Goal: Check status: Check status

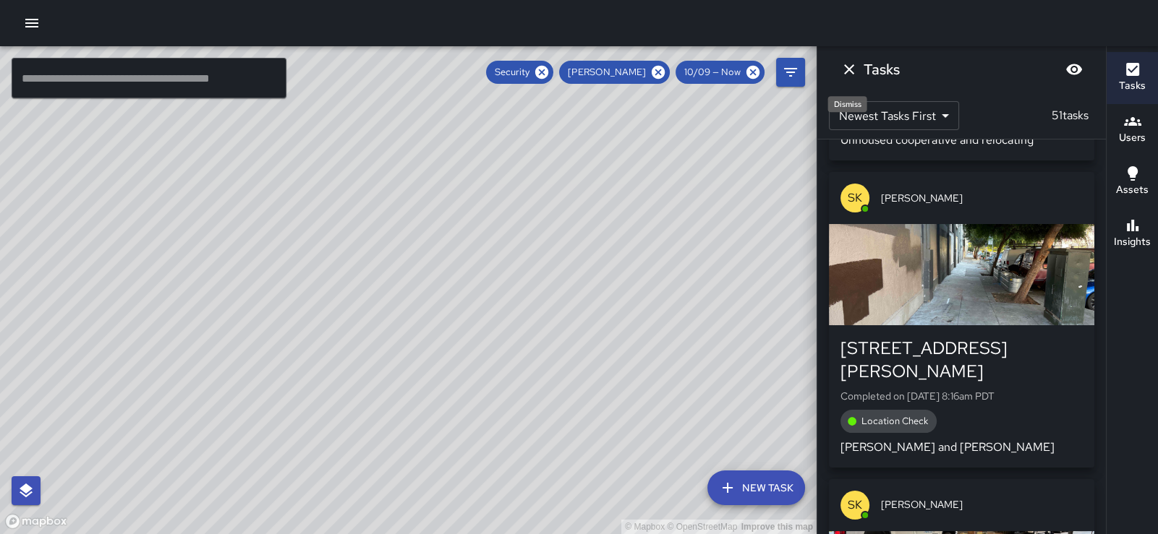
scroll to position [3792, 0]
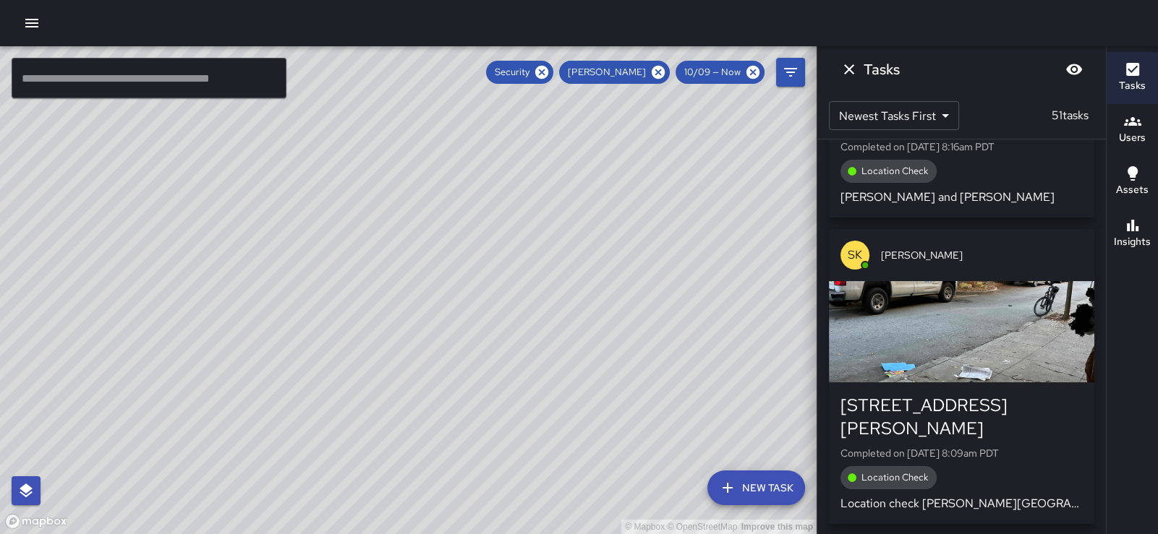
drag, startPoint x: 393, startPoint y: 355, endPoint x: 697, endPoint y: 67, distance: 418.8
click at [697, 67] on div "© Mapbox © OpenStreetMap Improve this map ​ New Task Security [PERSON_NAME] 10/…" at bounding box center [408, 290] width 816 height 488
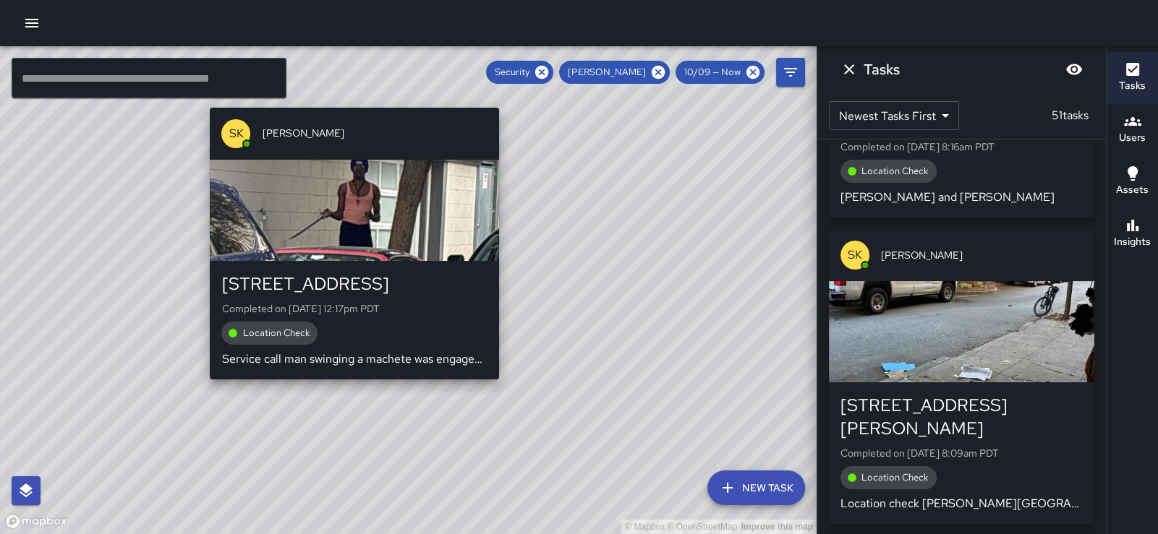
click at [350, 401] on div "© Mapbox © OpenStreetMap Improve this map SK [PERSON_NAME] [STREET_ADDRESS] Com…" at bounding box center [408, 290] width 816 height 488
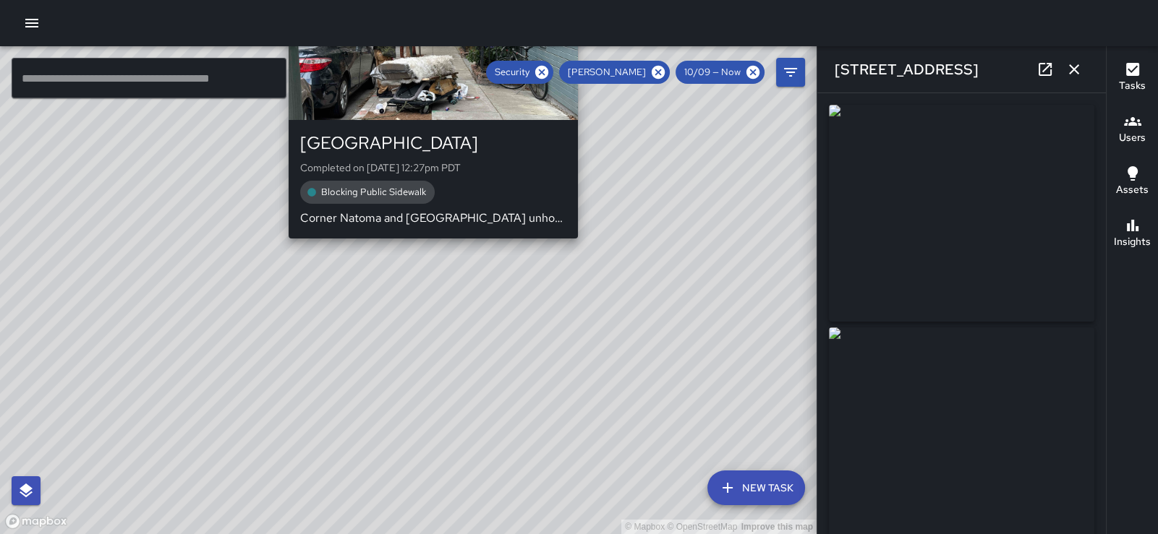
click at [425, 263] on div "© Mapbox © OpenStreetMap Improve this map SK [PERSON_NAME] [STREET_ADDRESS] Com…" at bounding box center [408, 290] width 816 height 488
type input "**********"
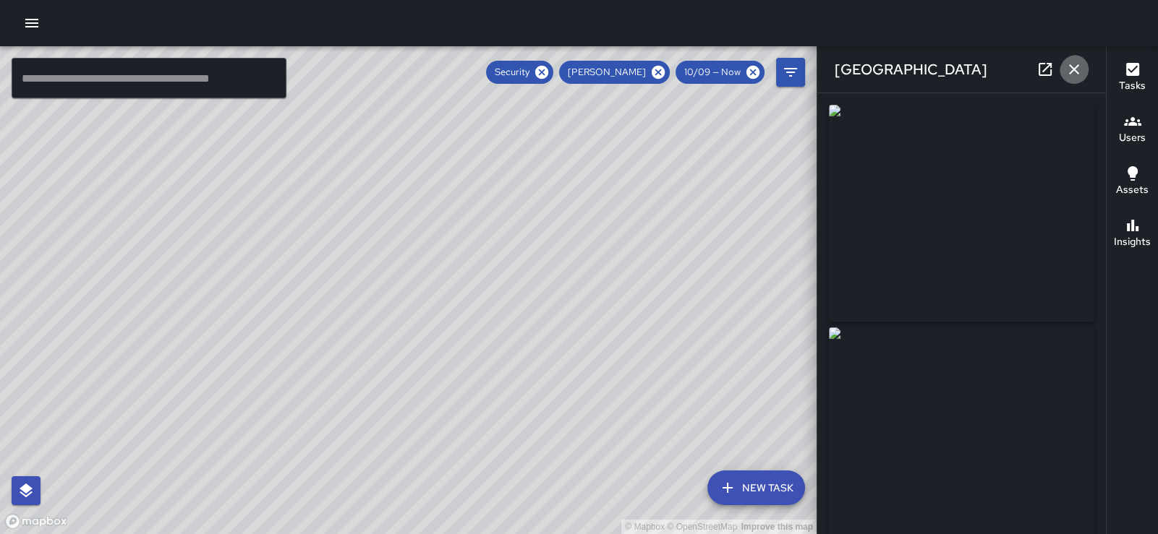
click at [1071, 64] on icon "button" at bounding box center [1073, 69] width 17 height 17
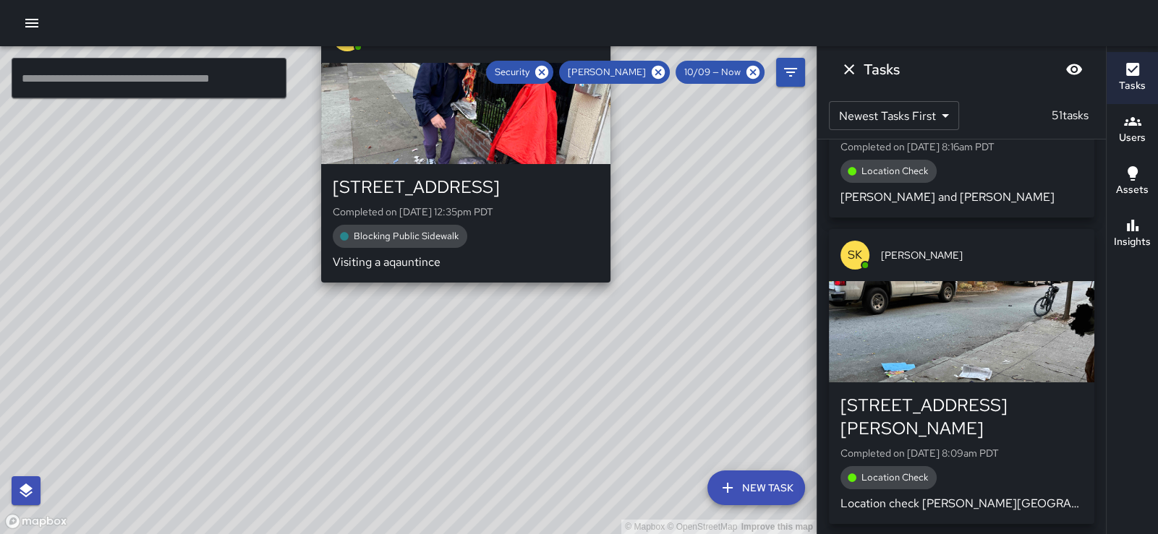
click at [459, 307] on div "© Mapbox © OpenStreetMap Improve this map SK [PERSON_NAME] [STREET_ADDRESS] Com…" at bounding box center [408, 290] width 816 height 488
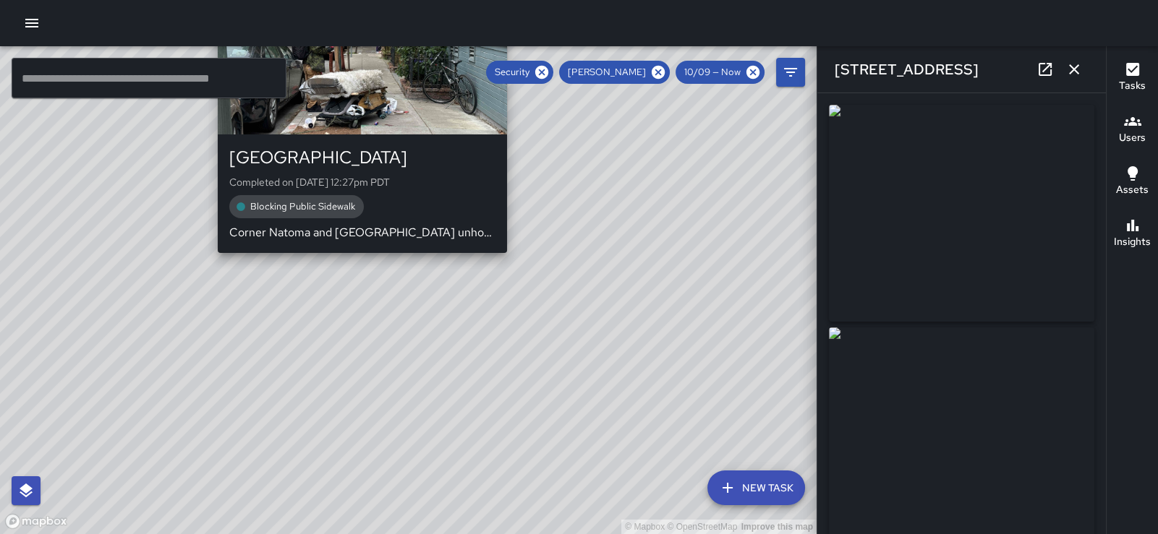
click at [357, 259] on div "SK [PERSON_NAME] 1067 [GEOGRAPHIC_DATA] Completed on [DATE] 12:27pm PDT Blockin…" at bounding box center [362, 116] width 301 height 283
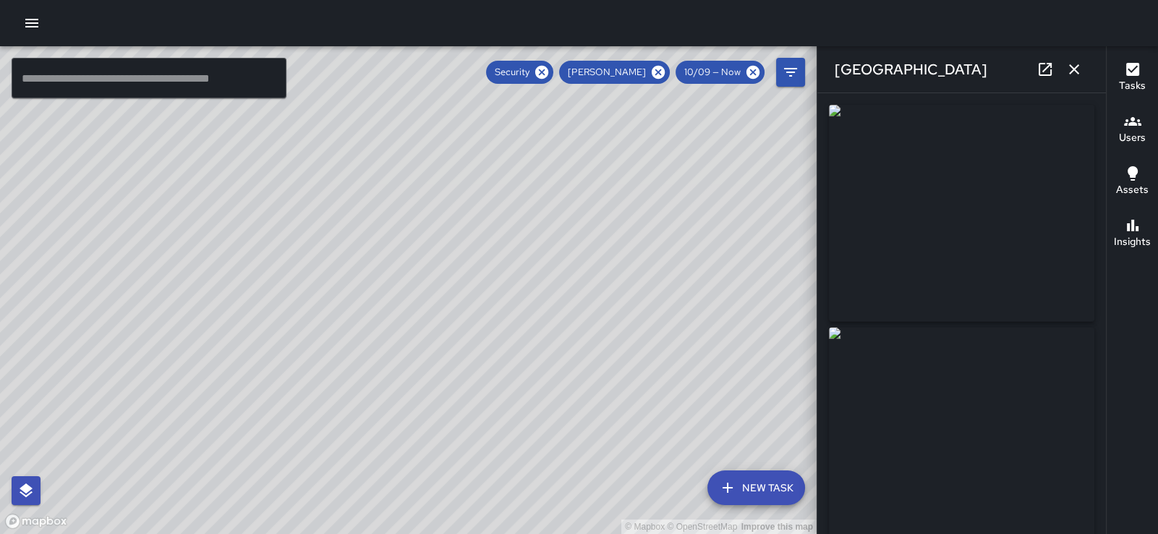
click at [680, 133] on div "© Mapbox © OpenStreetMap Improve this map" at bounding box center [408, 290] width 816 height 488
drag, startPoint x: 680, startPoint y: 133, endPoint x: 566, endPoint y: 328, distance: 225.2
click at [566, 328] on div "© Mapbox © OpenStreetMap Improve this map" at bounding box center [408, 290] width 816 height 488
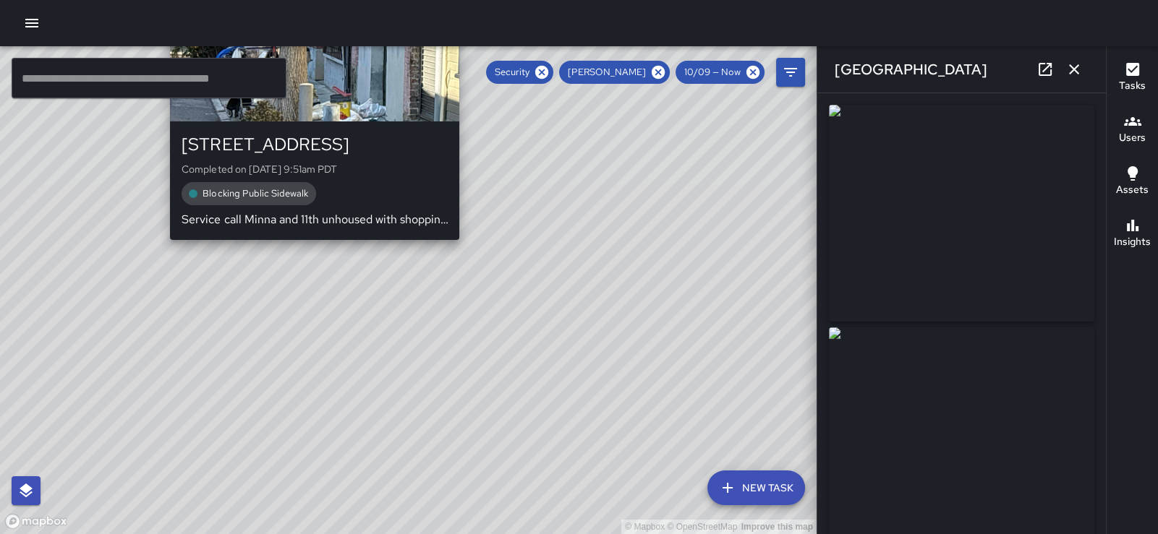
click at [311, 246] on div "SK [PERSON_NAME] [STREET_ADDRESS] Completed on [DATE] 9:51am PDT Blocking Publi…" at bounding box center [314, 103] width 301 height 283
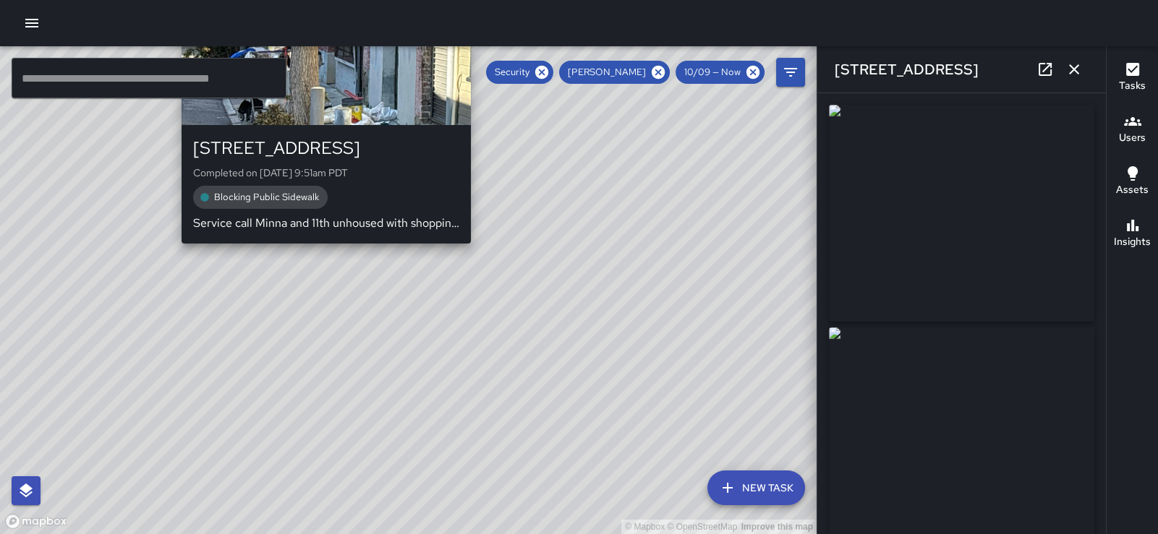
type input "**********"
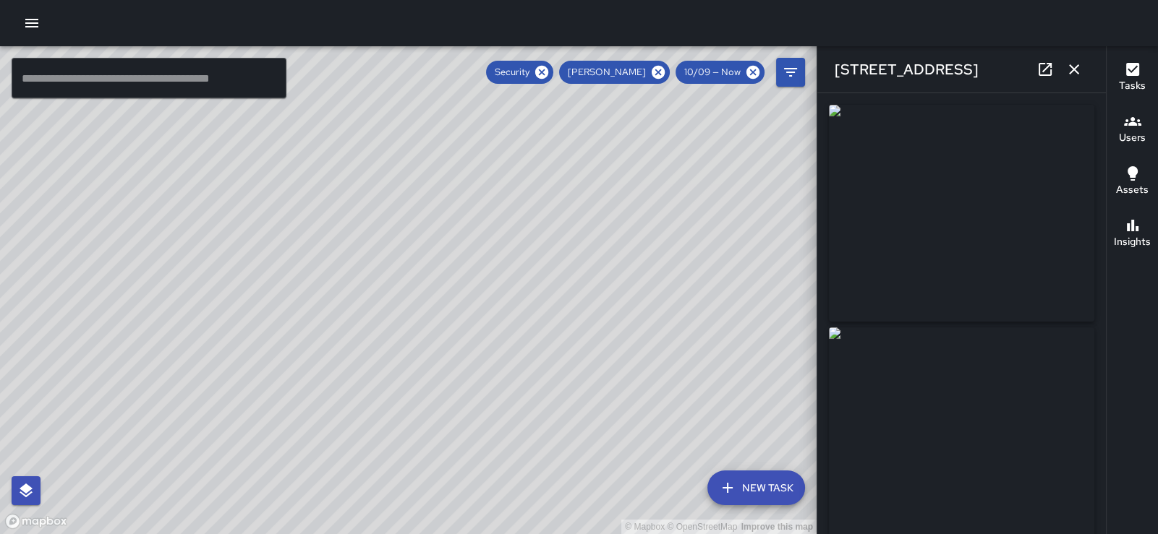
click at [978, 208] on img at bounding box center [961, 213] width 265 height 217
click at [1069, 73] on icon "button" at bounding box center [1074, 69] width 10 height 10
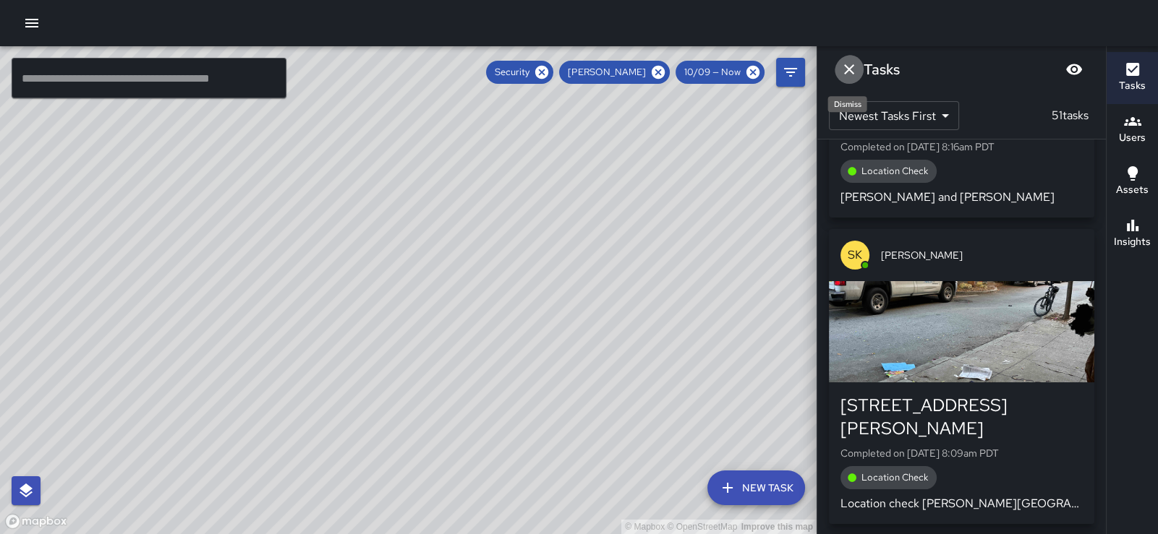
click at [846, 72] on icon "Dismiss" at bounding box center [848, 69] width 17 height 17
